Goal: Navigation & Orientation: Find specific page/section

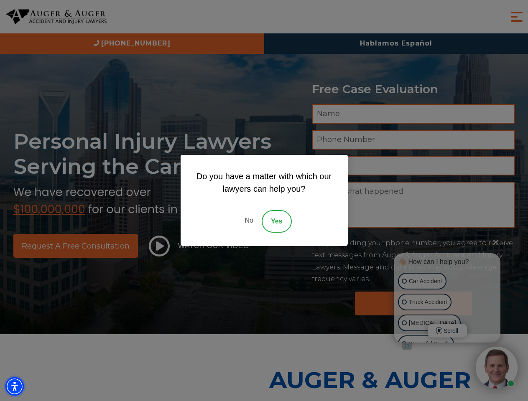
click at [15, 387] on img "Accessibility Menu" at bounding box center [14, 386] width 18 height 18
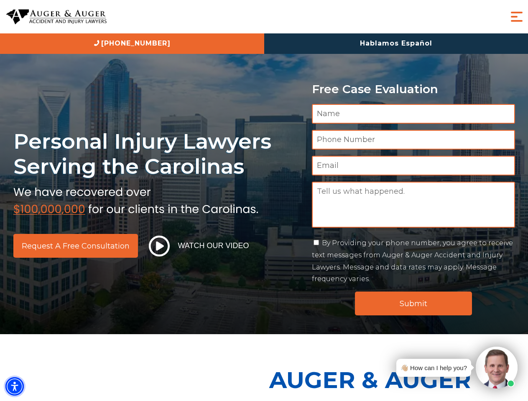
click at [15, 387] on img "Accessibility Menu" at bounding box center [14, 386] width 18 height 18
